Goal: Navigation & Orientation: Find specific page/section

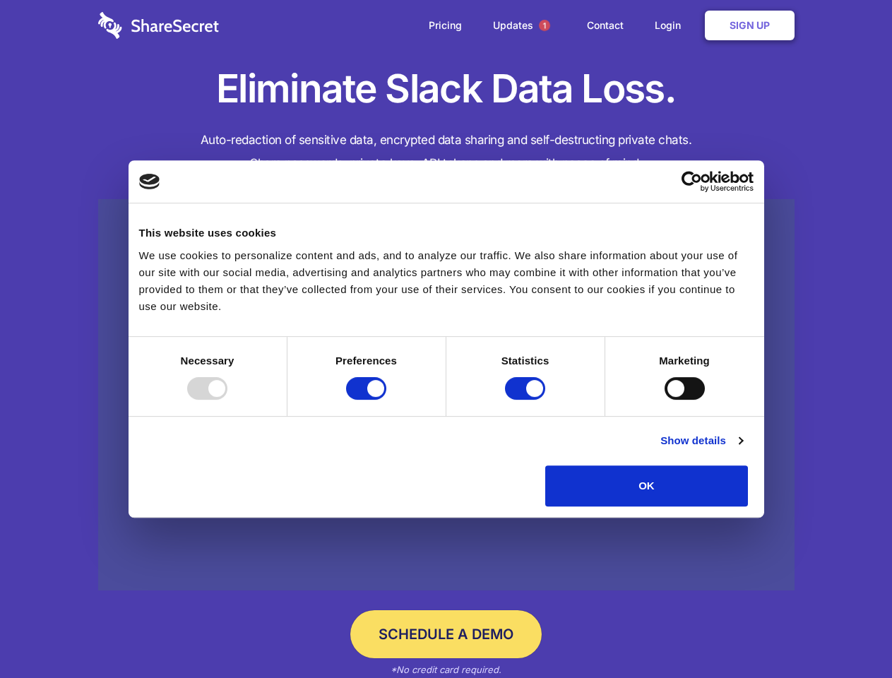
click at [227, 400] on div at bounding box center [207, 388] width 40 height 23
click at [386, 400] on input "Preferences" at bounding box center [366, 388] width 40 height 23
checkbox input "false"
click at [527, 400] on input "Statistics" at bounding box center [525, 388] width 40 height 23
checkbox input "false"
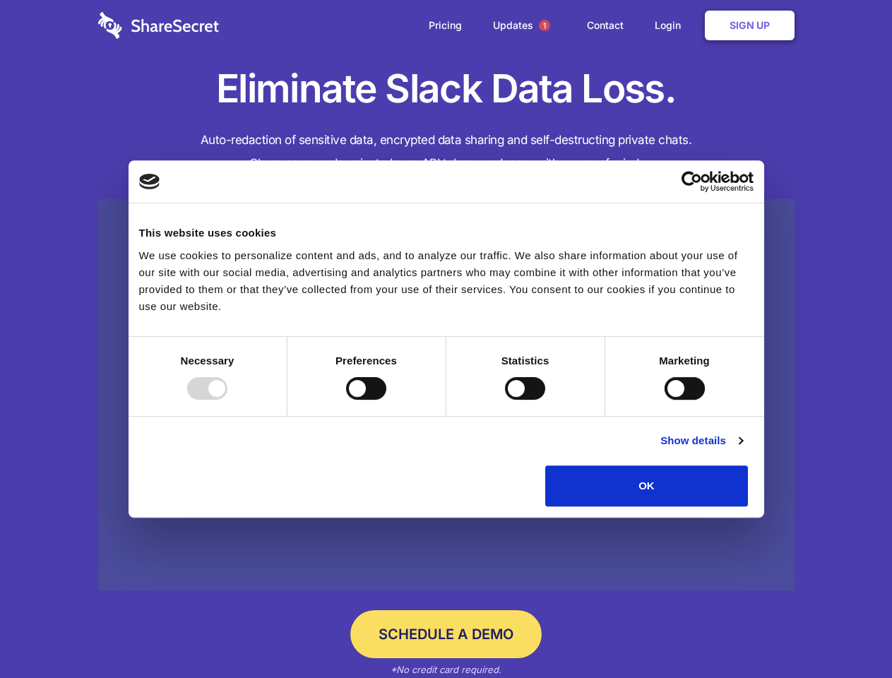
click at [665, 400] on input "Marketing" at bounding box center [685, 388] width 40 height 23
checkbox input "true"
click at [742, 449] on link "Show details" at bounding box center [701, 440] width 82 height 17
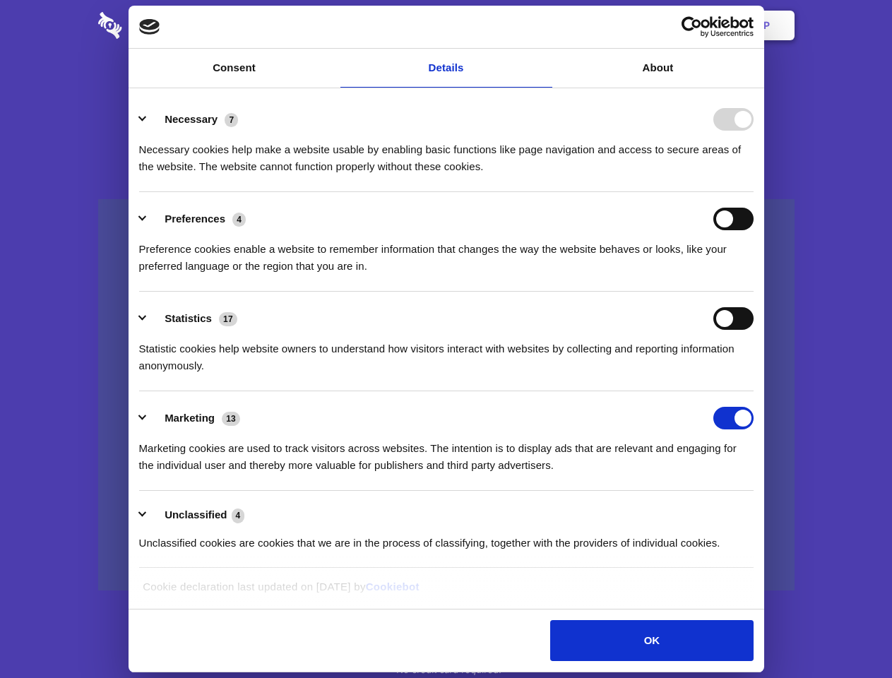
click at [753, 192] on li "Necessary 7 Necessary cookies help make a website usable by enabling basic func…" at bounding box center [446, 143] width 614 height 100
click at [544, 25] on span "1" at bounding box center [544, 25] width 11 height 11
